Goal: Task Accomplishment & Management: Manage account settings

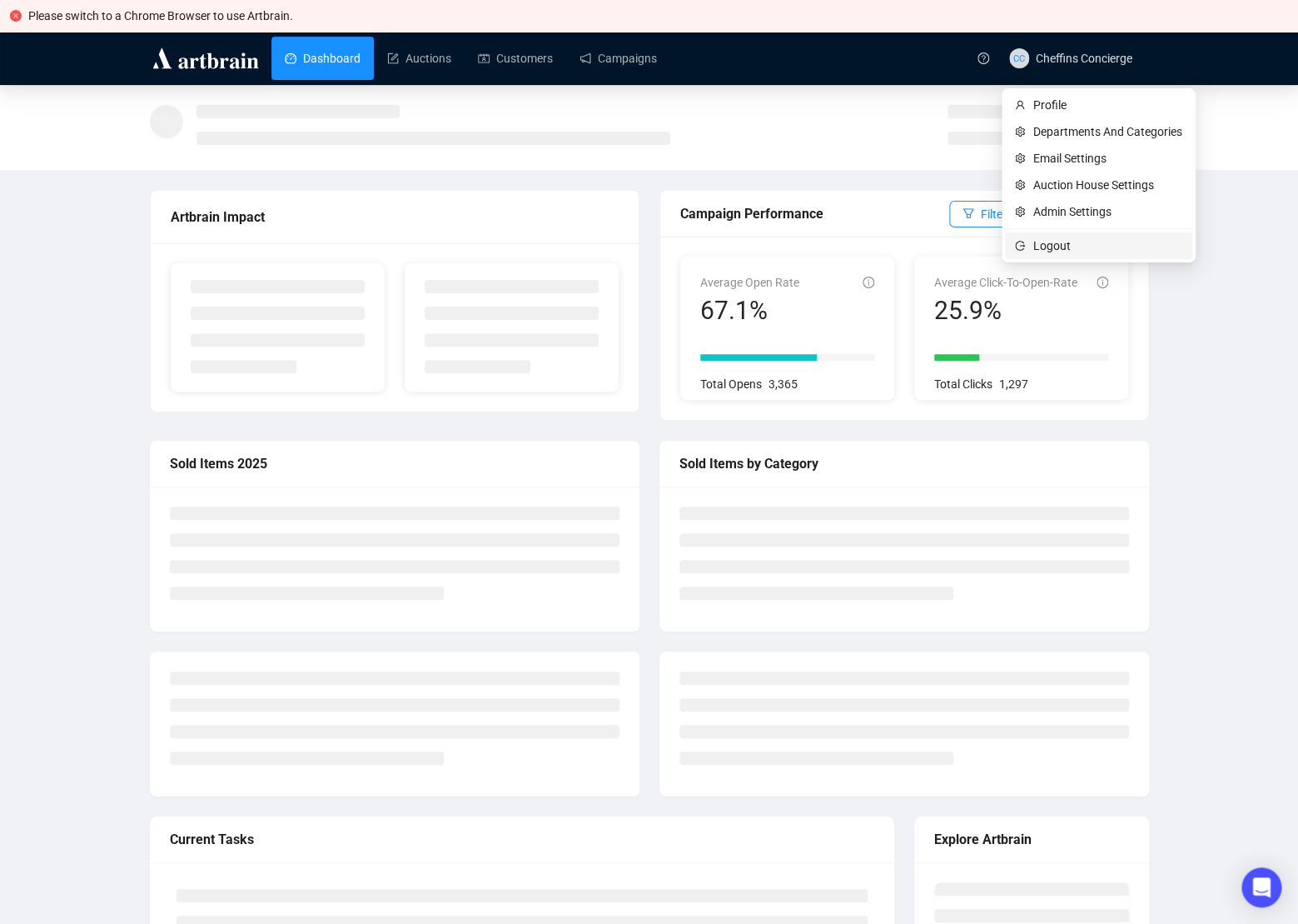
click at [1047, 245] on span "Logout" at bounding box center [1108, 245] width 149 height 18
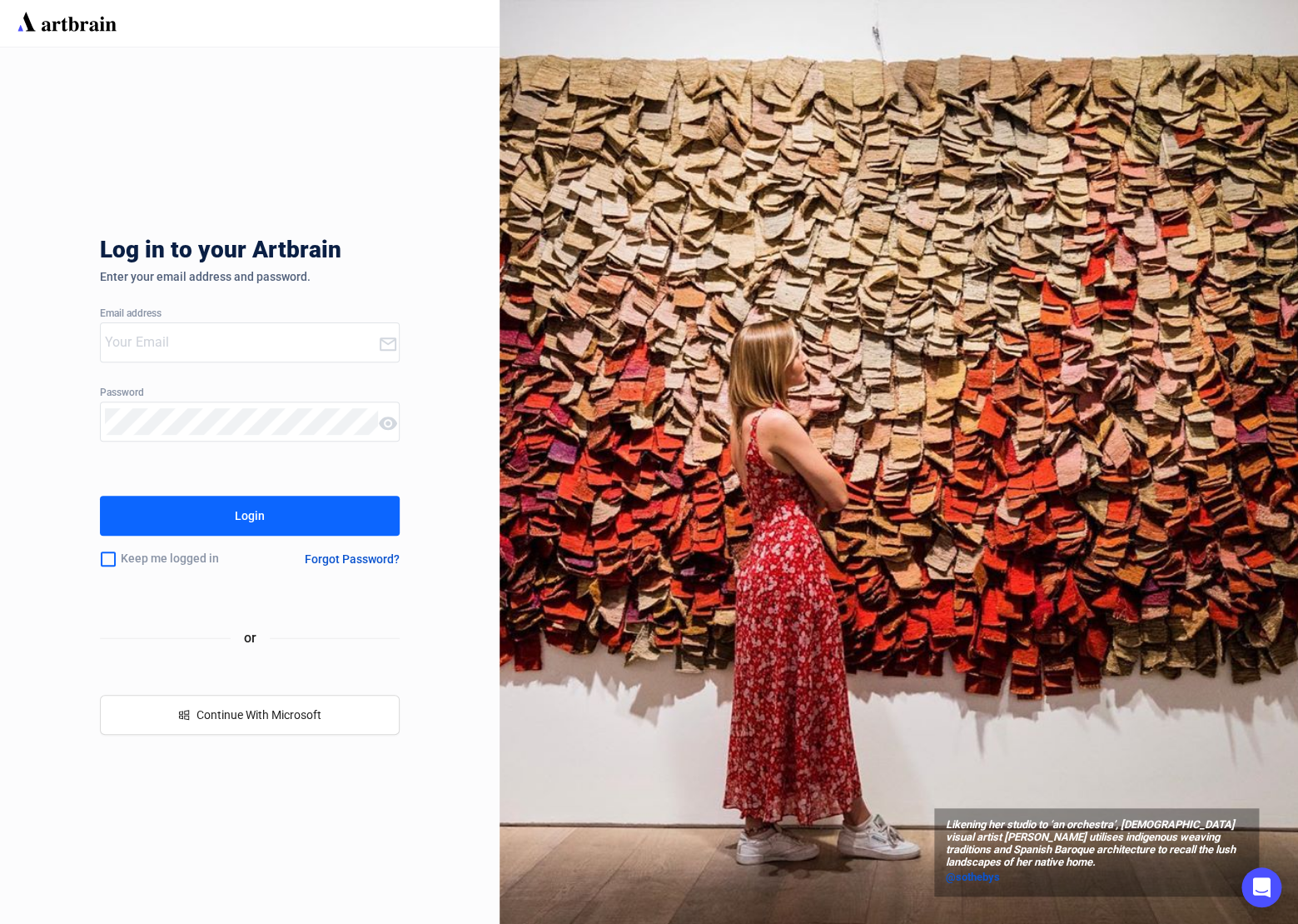
click at [251, 352] on input "email" at bounding box center [241, 342] width 273 height 27
click at [495, 134] on div "Log in to your Artbrain Enter your email address and password. Email address Pa…" at bounding box center [250, 485] width 500 height 876
click at [146, 344] on input "email" at bounding box center [241, 342] width 273 height 27
type input "[EMAIL_ADDRESS][DOMAIN_NAME]"
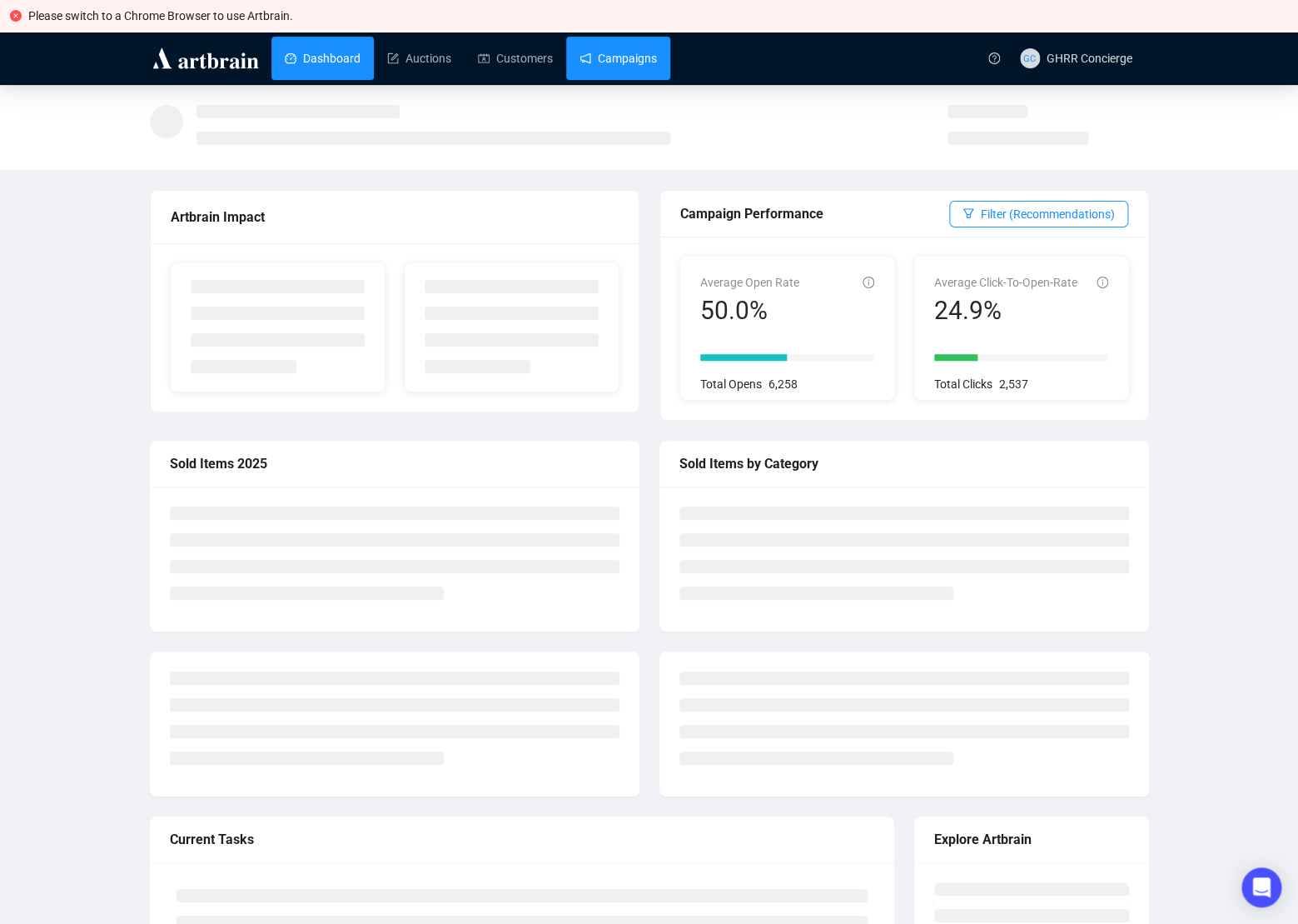
click at [639, 66] on link "Campaigns" at bounding box center [618, 59] width 77 height 44
